Goal: Obtain resource: Obtain resource

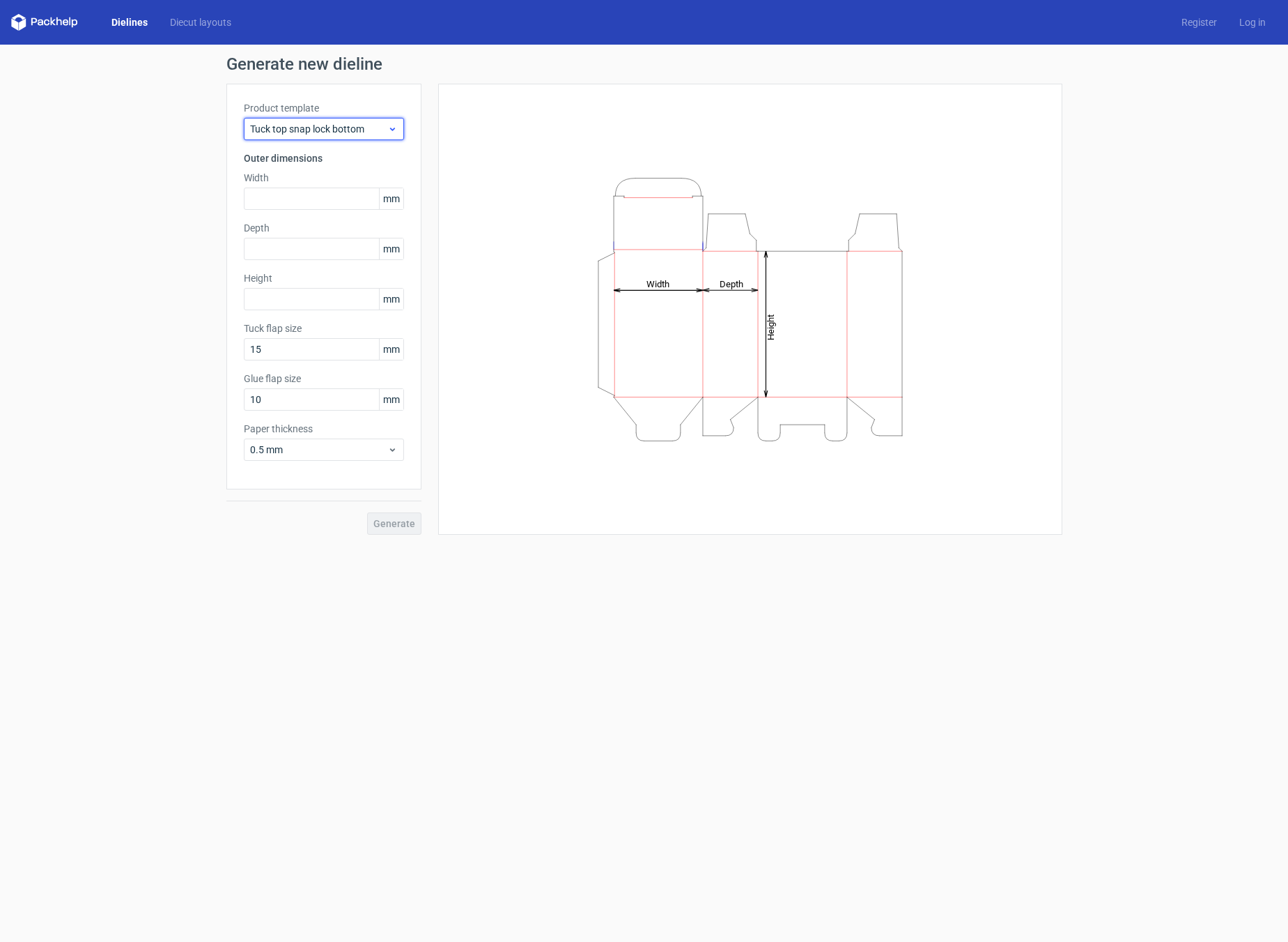
click at [379, 123] on span "Tuck top snap lock bottom" at bounding box center [319, 128] width 137 height 14
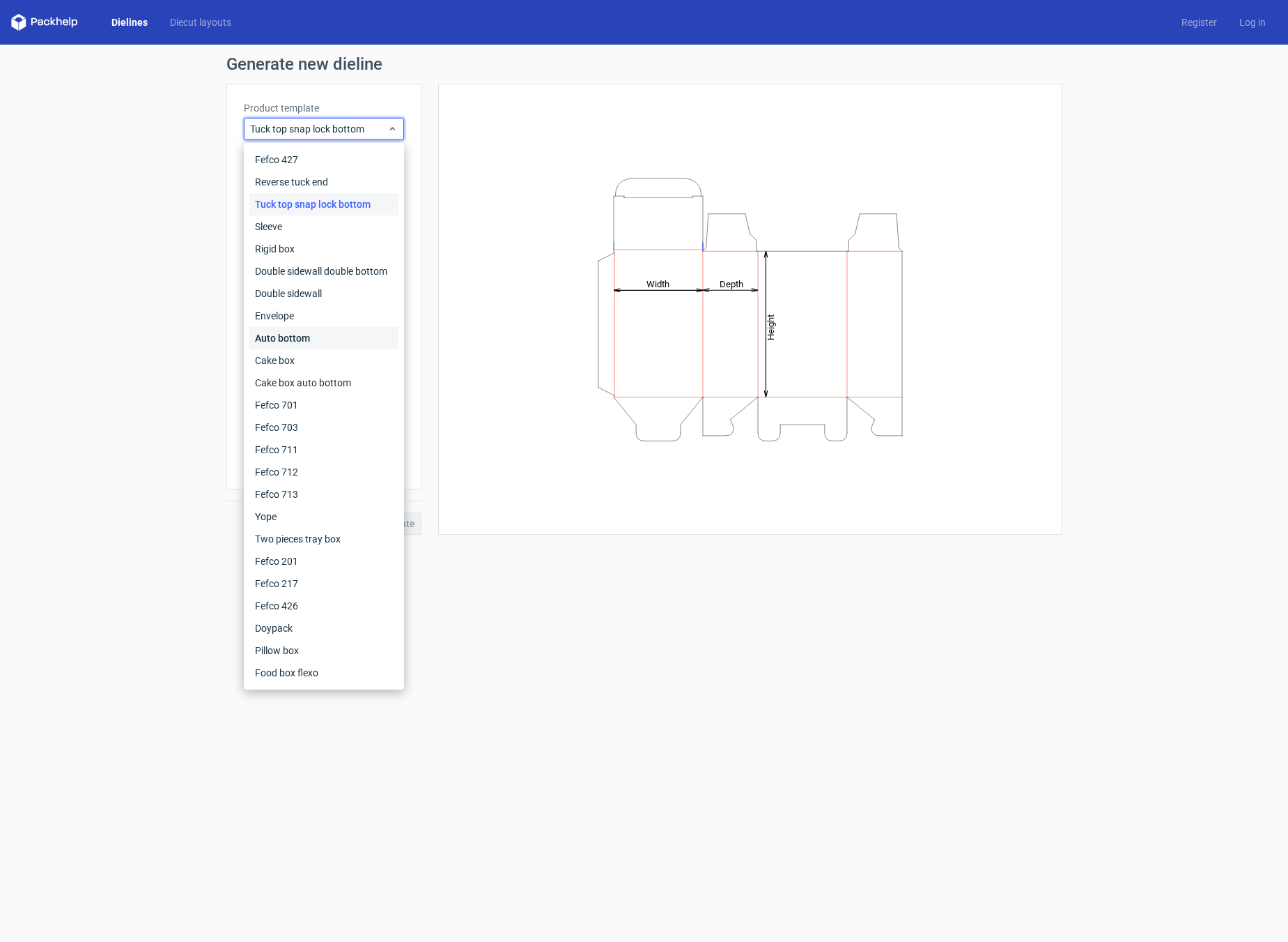
click at [288, 339] on div "Auto bottom" at bounding box center [324, 338] width 149 height 23
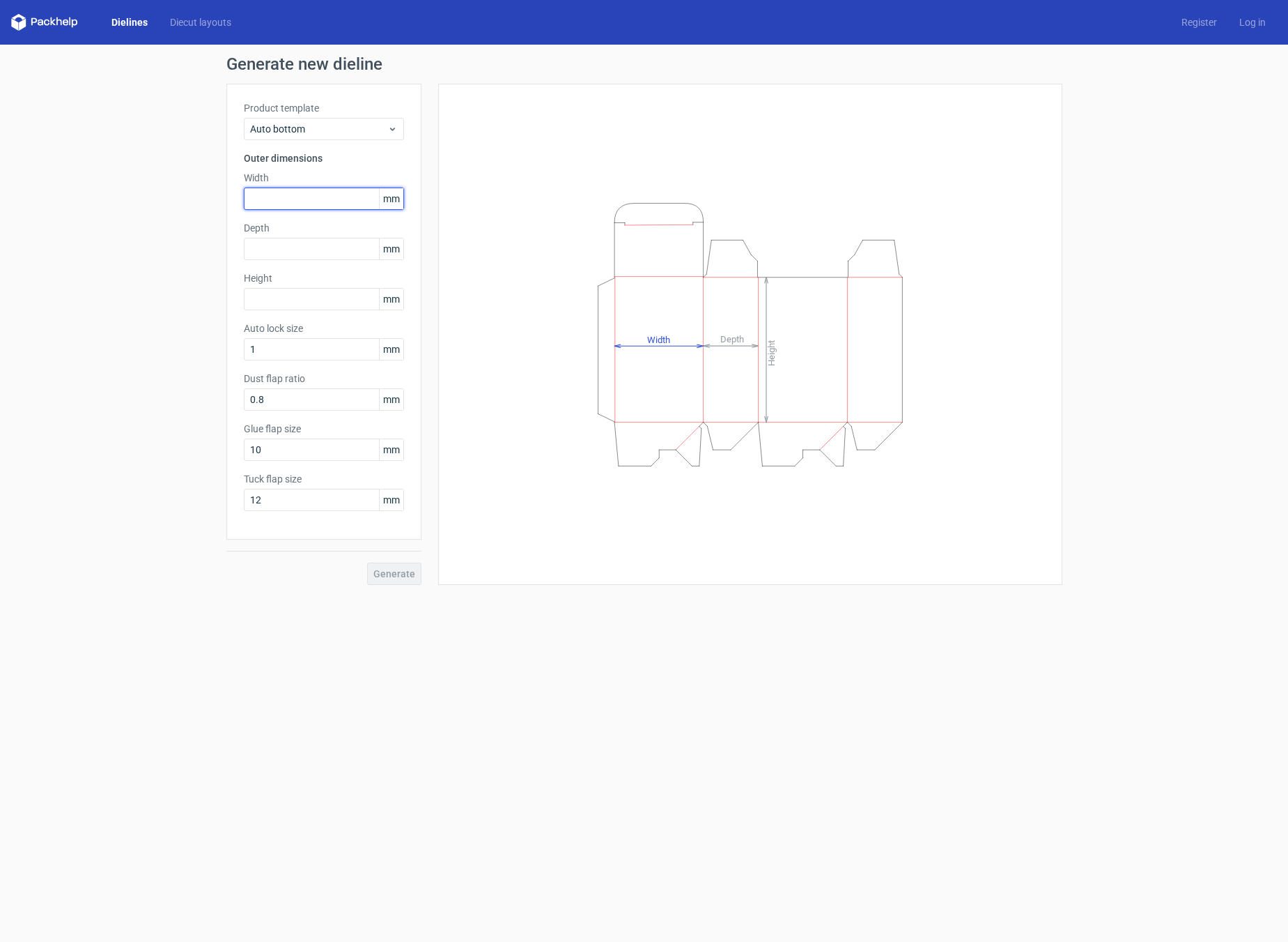
click at [322, 193] on input "text" at bounding box center [324, 198] width 160 height 23
type input "300"
type input "210"
type input "150"
click at [401, 579] on span "Generate" at bounding box center [394, 573] width 42 height 10
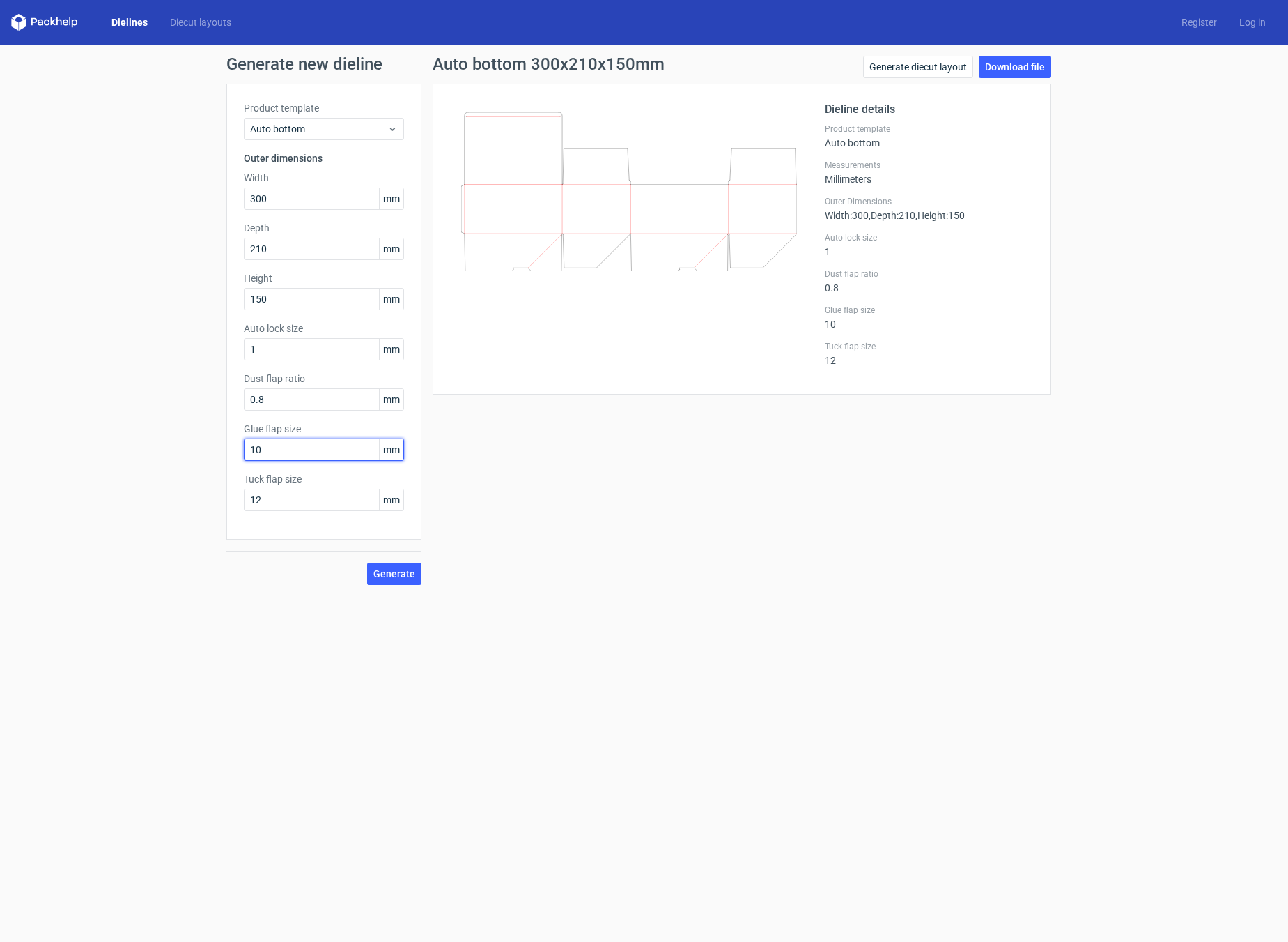
drag, startPoint x: 293, startPoint y: 452, endPoint x: 214, endPoint y: 437, distance: 80.4
click at [249, 447] on input "10" at bounding box center [324, 449] width 160 height 23
type input "20"
click at [399, 570] on span "Generate" at bounding box center [394, 573] width 42 height 10
click at [405, 574] on span "Generate" at bounding box center [394, 573] width 42 height 10
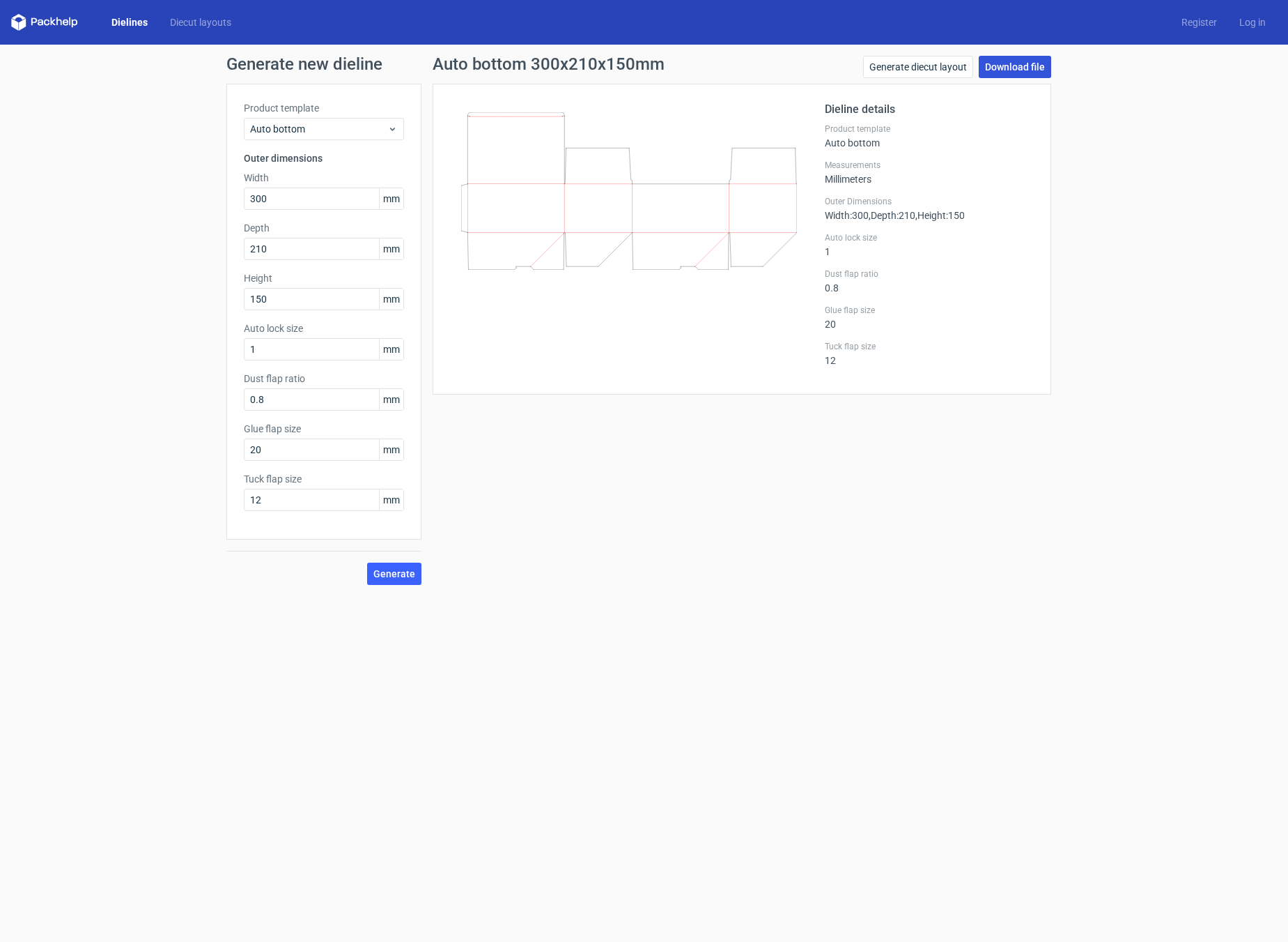
click at [1023, 70] on link "Download file" at bounding box center [1015, 67] width 72 height 23
